Goal: Complete application form

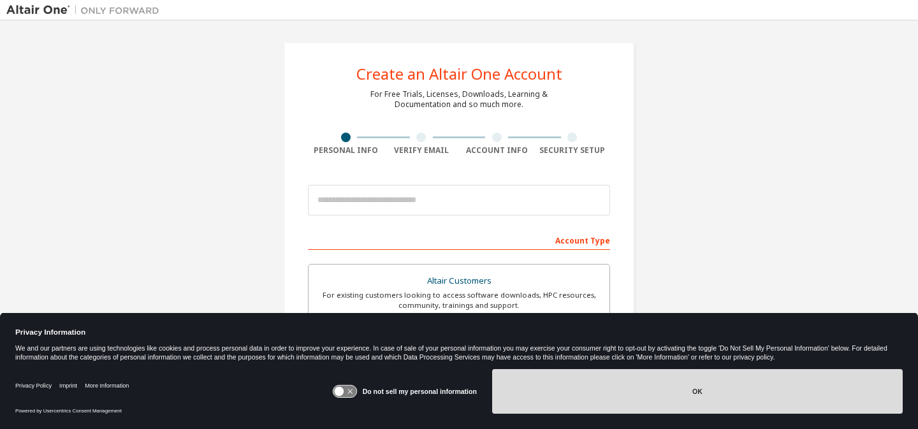
click at [572, 395] on button "OK" at bounding box center [697, 391] width 410 height 45
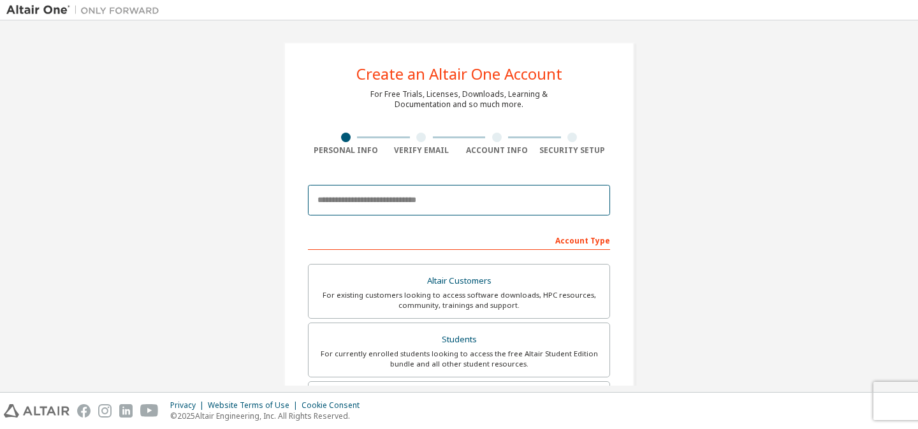
click at [424, 207] on input "email" at bounding box center [459, 200] width 302 height 31
type input "**********"
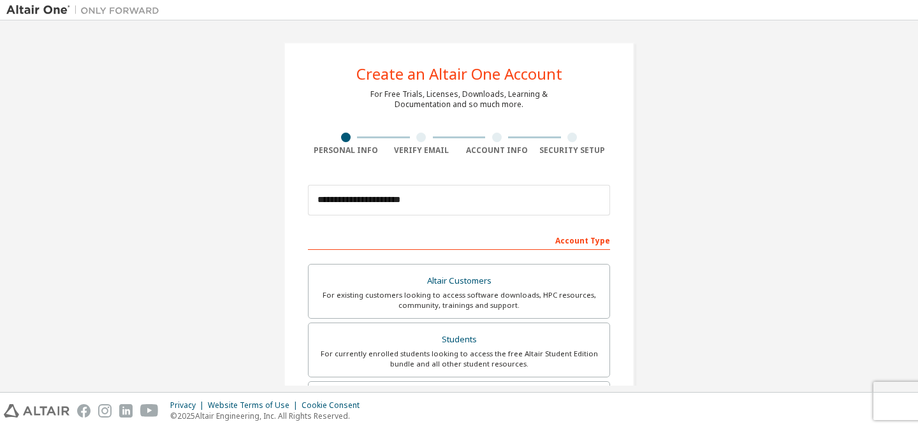
type input "********"
type input "******"
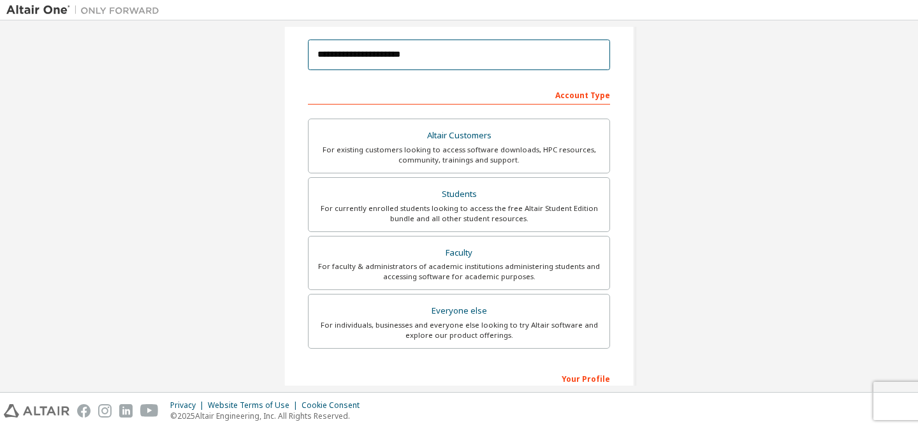
scroll to position [147, 0]
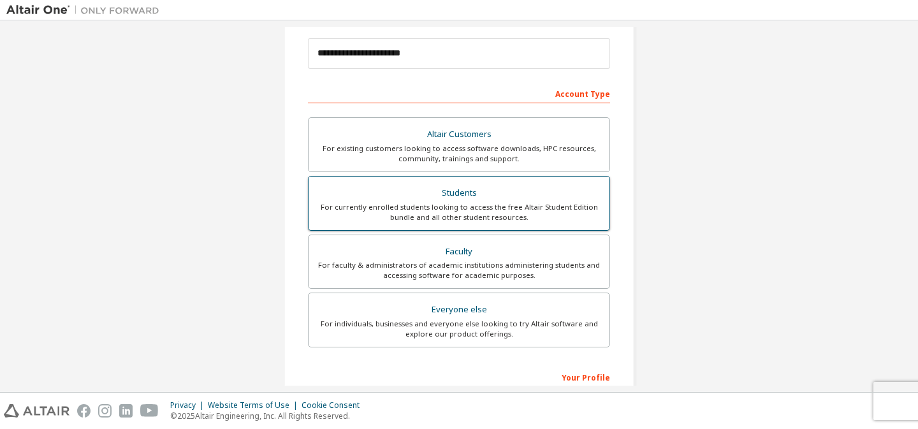
click at [572, 202] on div "For currently enrolled students looking to access the free Altair Student Editi…" at bounding box center [458, 212] width 285 height 20
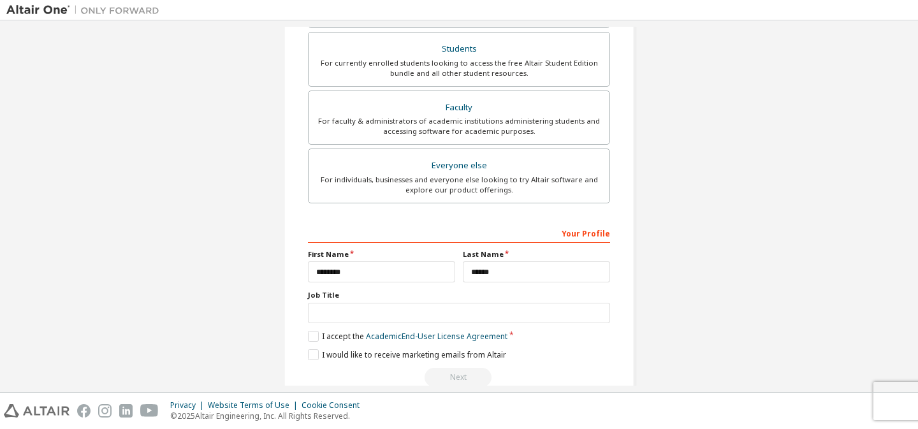
scroll to position [316, 0]
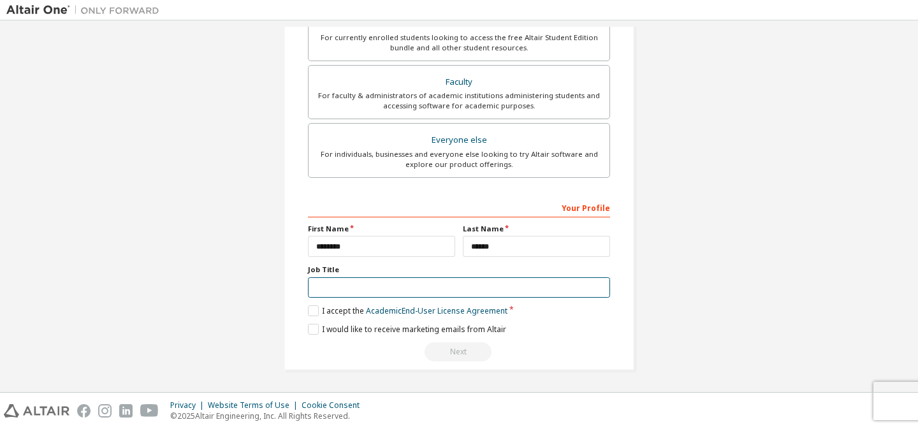
click at [437, 287] on input "text" at bounding box center [459, 287] width 302 height 21
click at [310, 309] on label "I accept the Academic End-User License Agreement" at bounding box center [407, 310] width 199 height 11
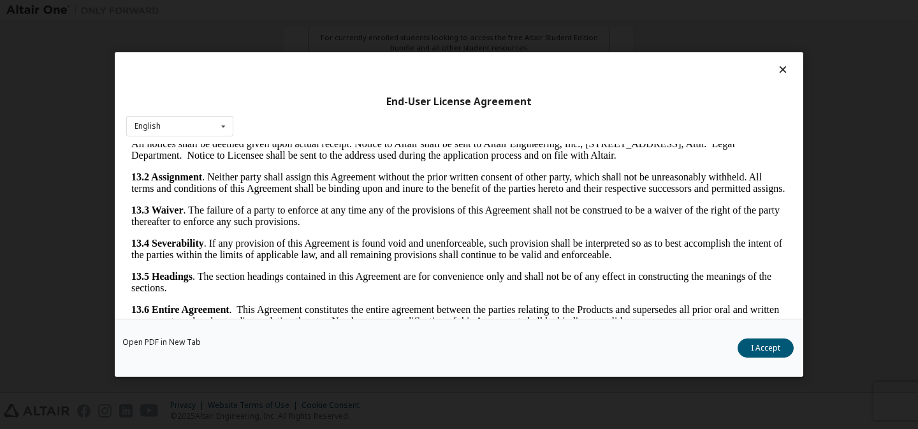
scroll to position [1, 0]
click at [763, 344] on button "I Accept" at bounding box center [765, 347] width 56 height 19
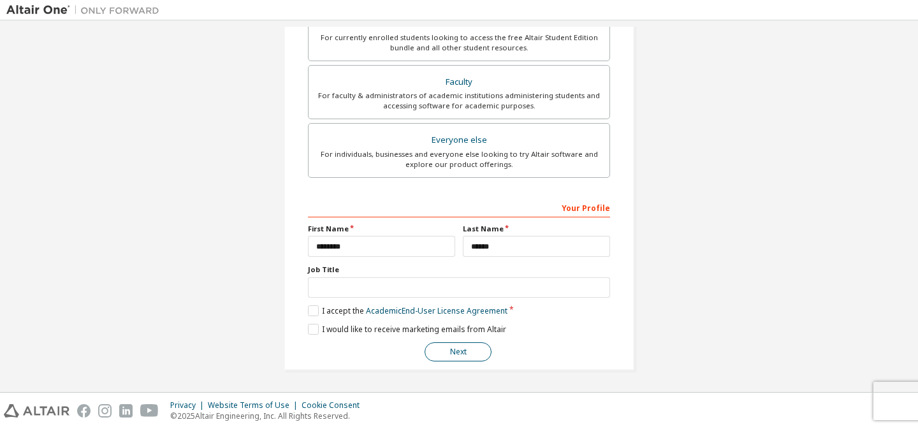
click at [479, 355] on button "Next" at bounding box center [457, 351] width 67 height 19
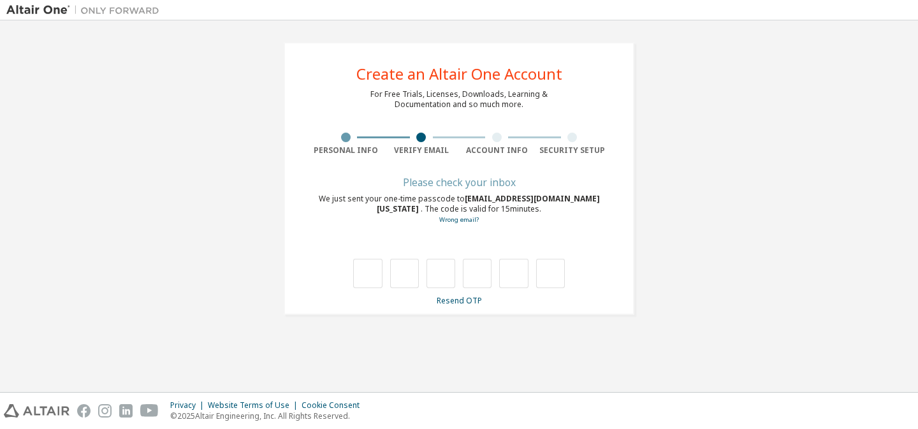
scroll to position [0, 0]
type input "*"
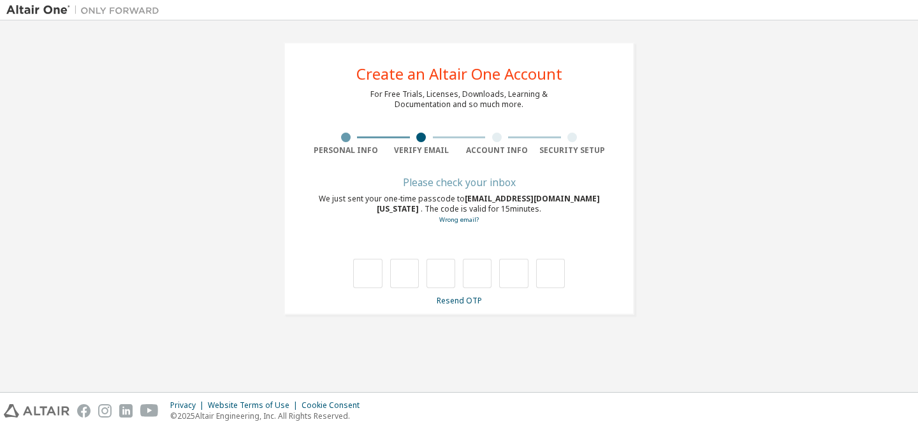
type input "*"
